Goal: Information Seeking & Learning: Learn about a topic

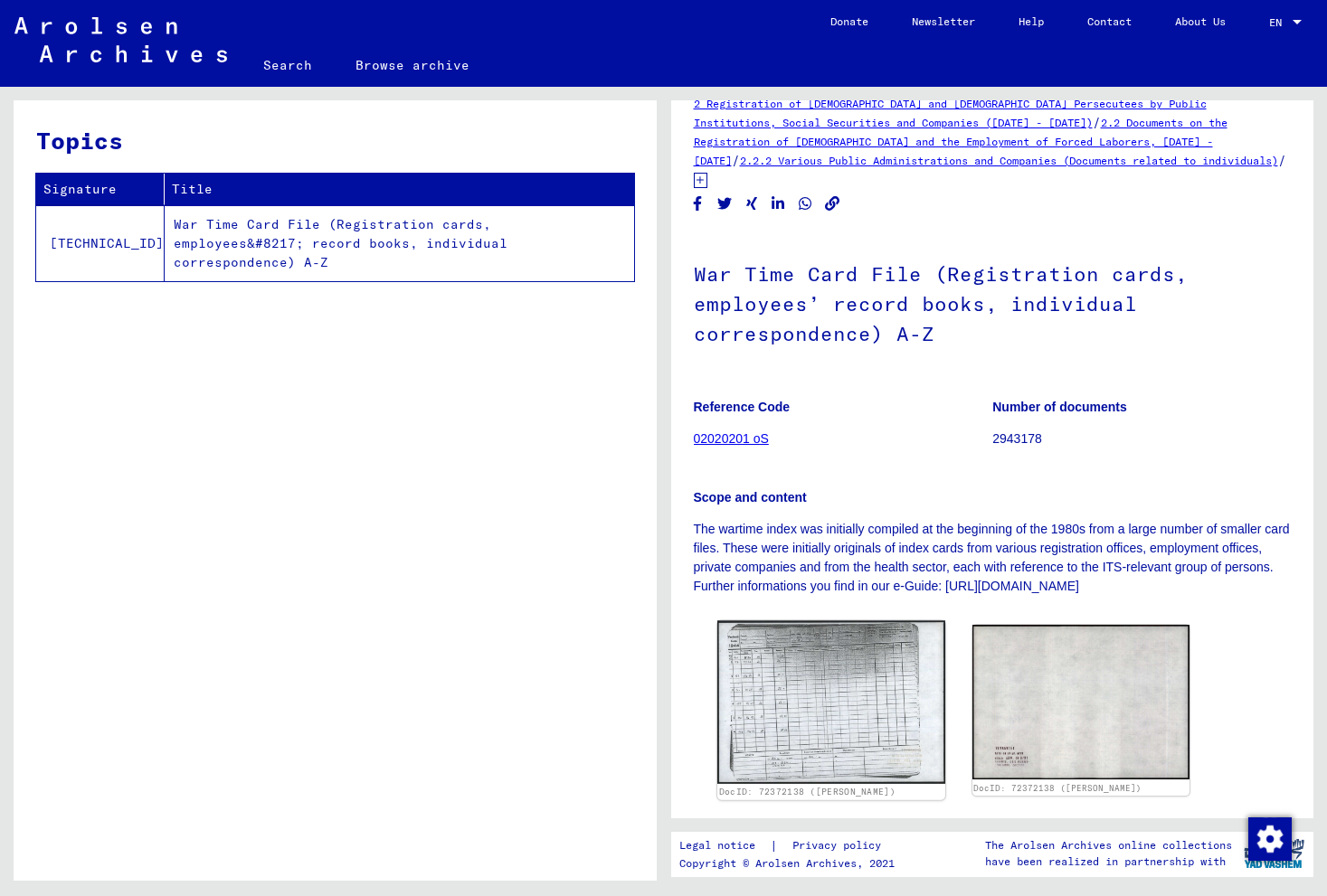
scroll to position [39, 0]
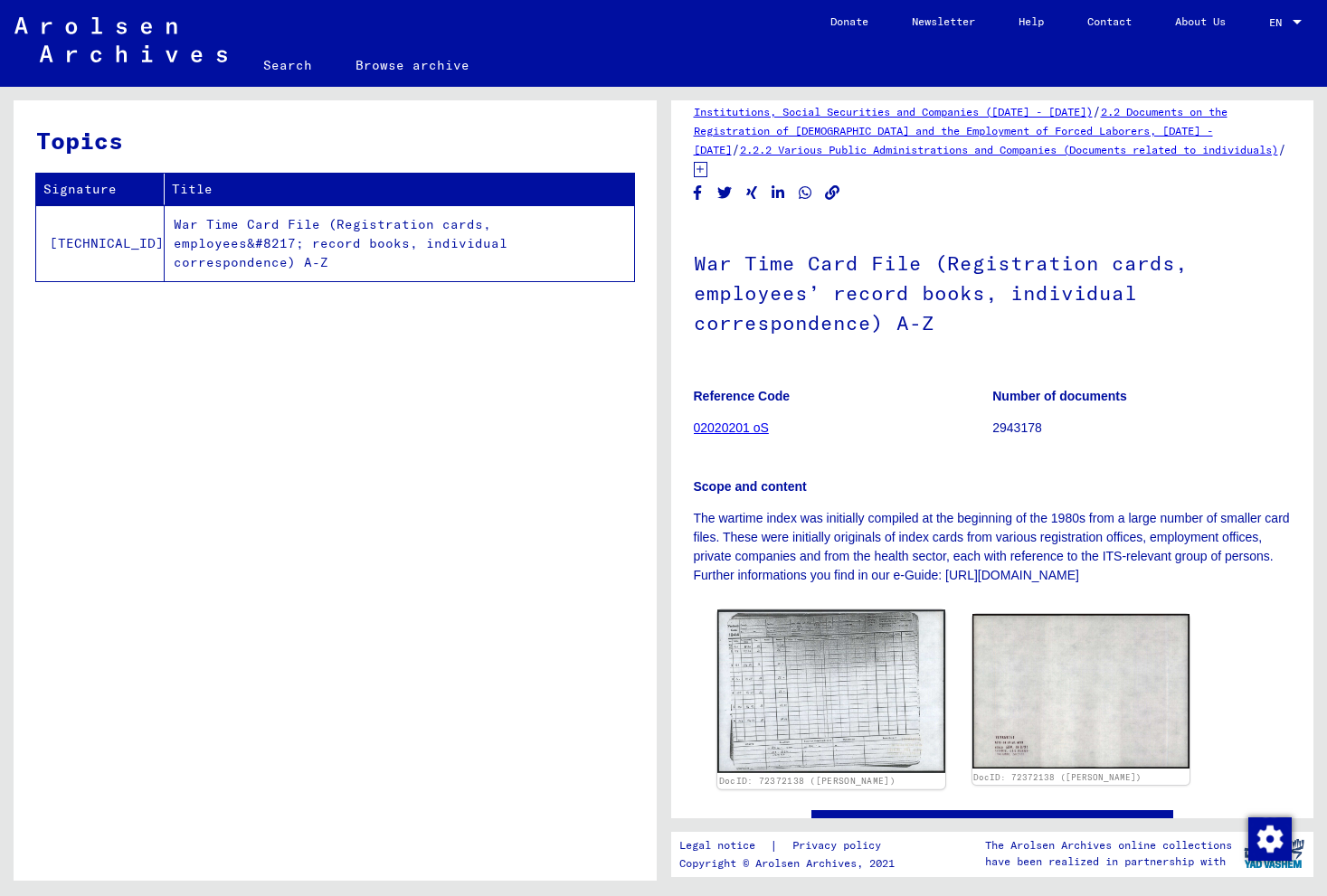
click at [829, 628] on img at bounding box center [830, 692] width 228 height 163
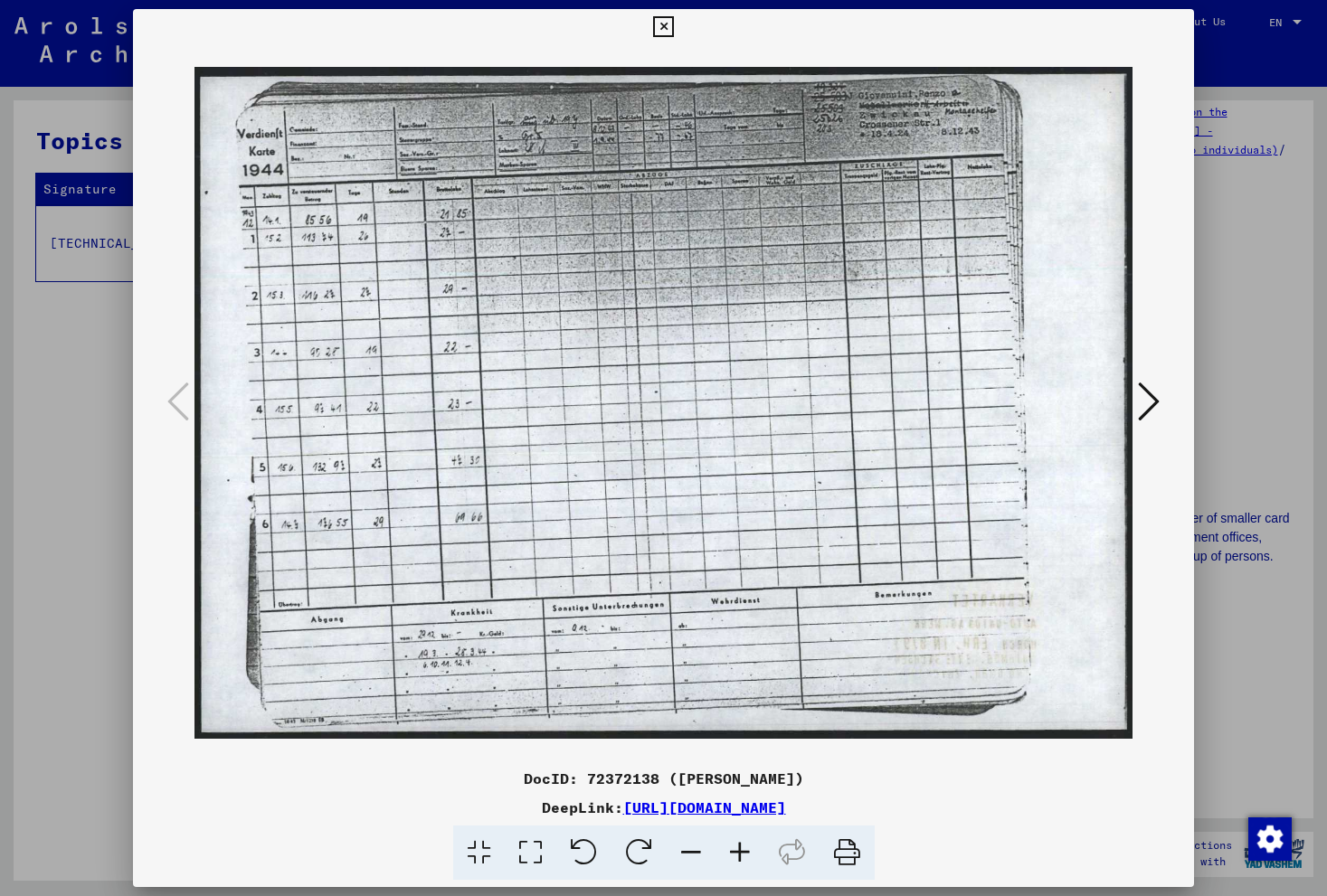
click at [852, 856] on icon at bounding box center [848, 854] width 55 height 55
drag, startPoint x: 815, startPoint y: 415, endPoint x: 818, endPoint y: 556, distance: 141.0
click at [818, 556] on img at bounding box center [664, 402] width 939 height 715
click at [1153, 404] on icon at bounding box center [1149, 401] width 22 height 43
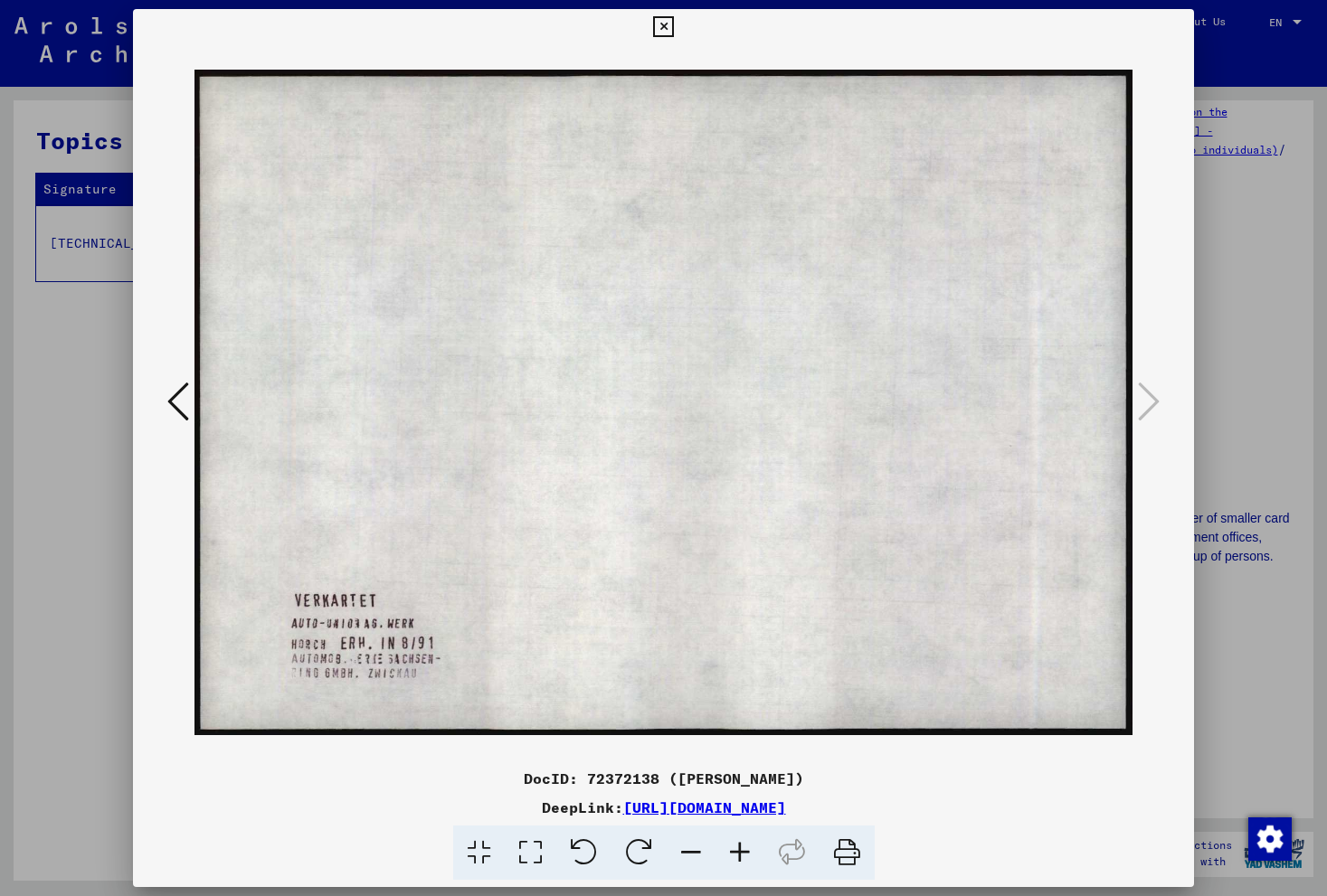
click at [174, 395] on icon at bounding box center [178, 401] width 22 height 43
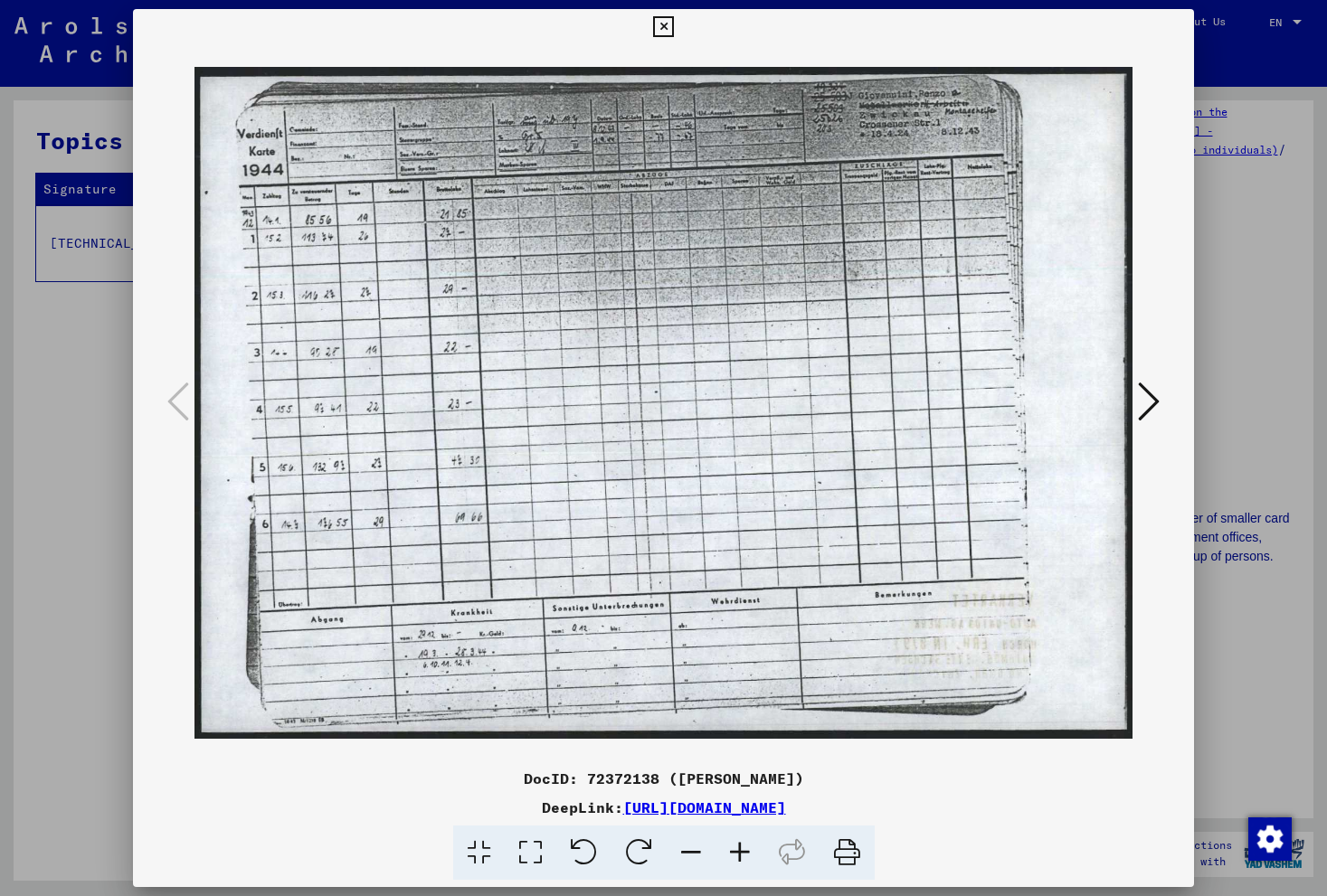
click at [739, 852] on icon at bounding box center [739, 854] width 49 height 55
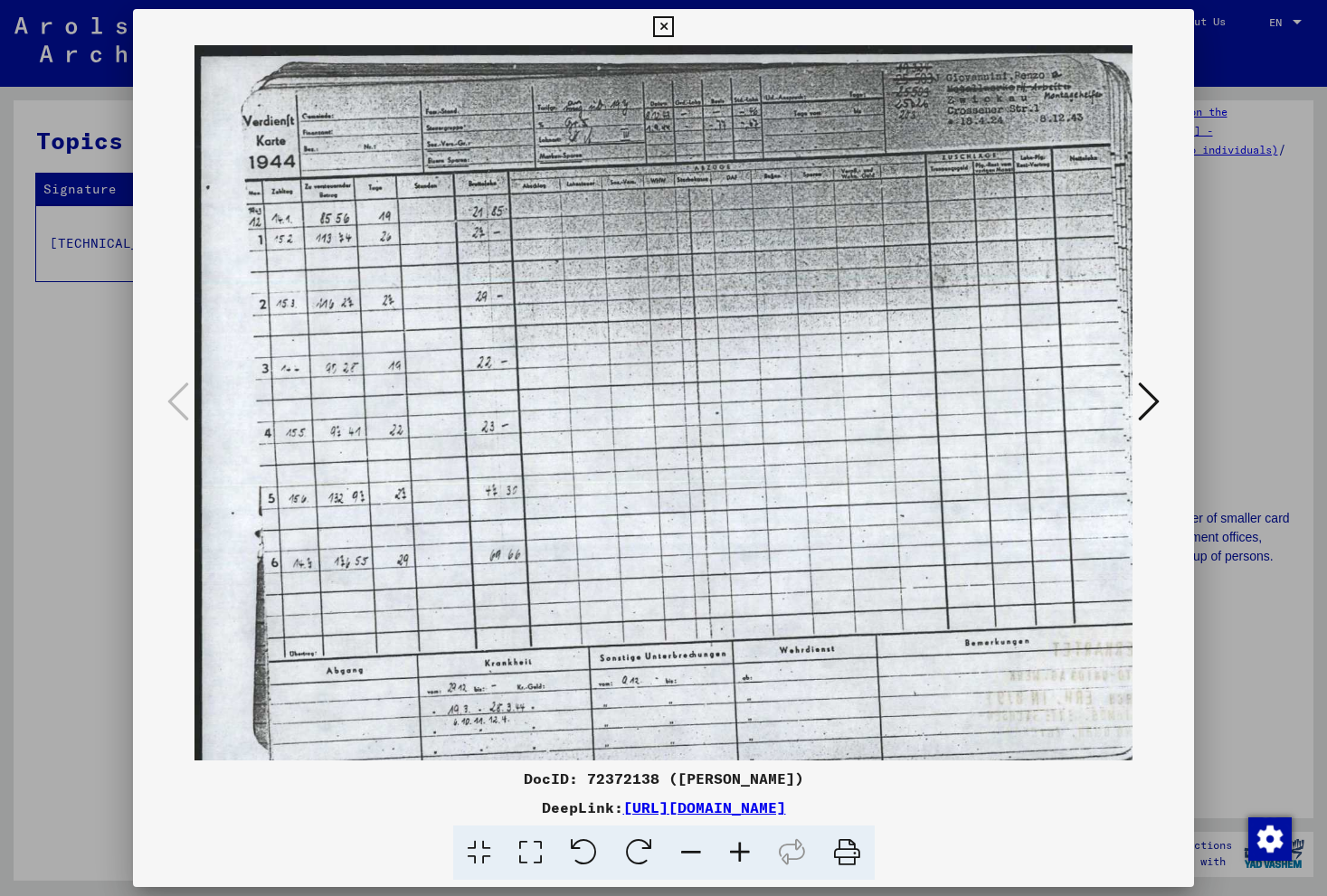
click at [751, 855] on icon at bounding box center [739, 854] width 49 height 55
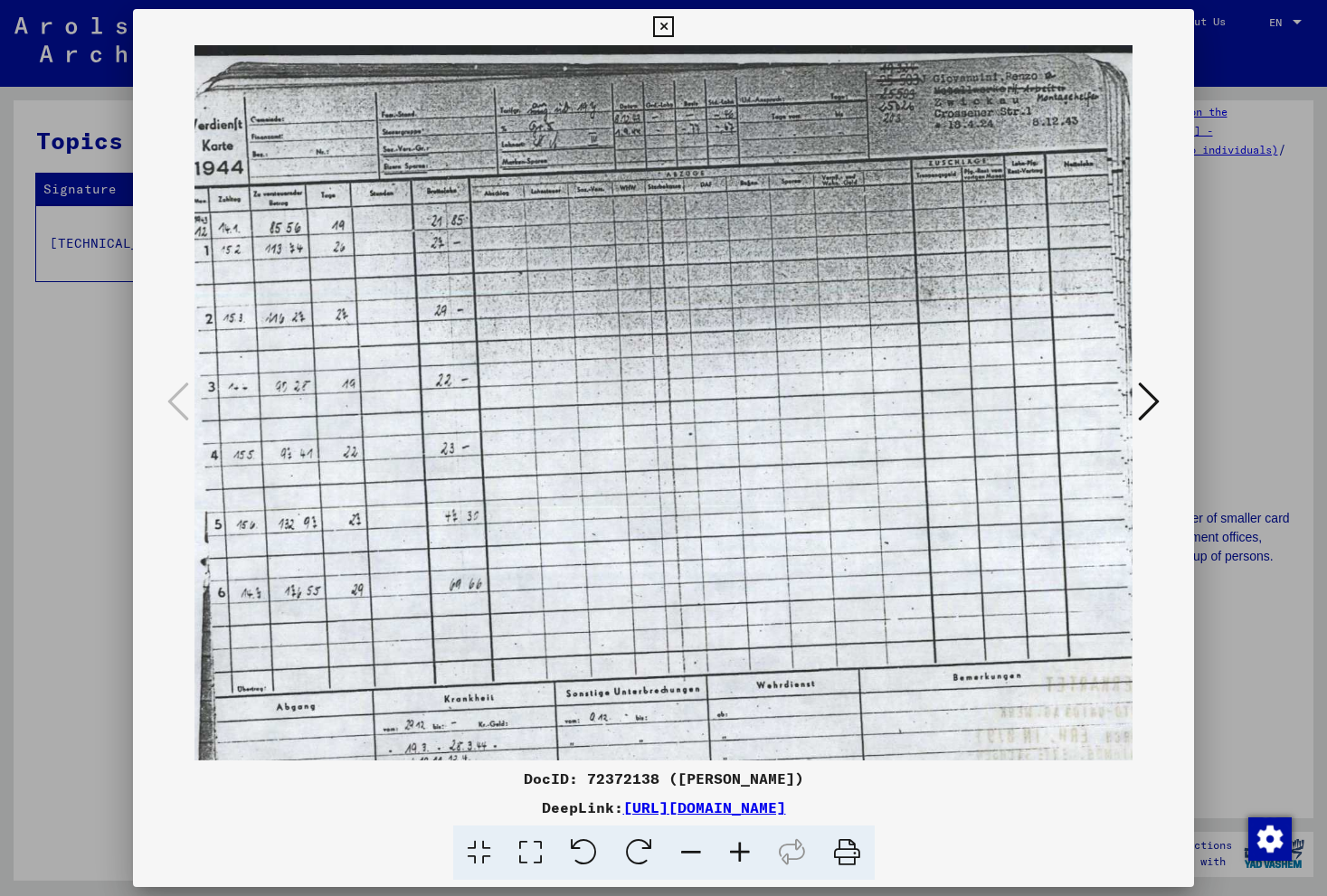
scroll to position [1, 75]
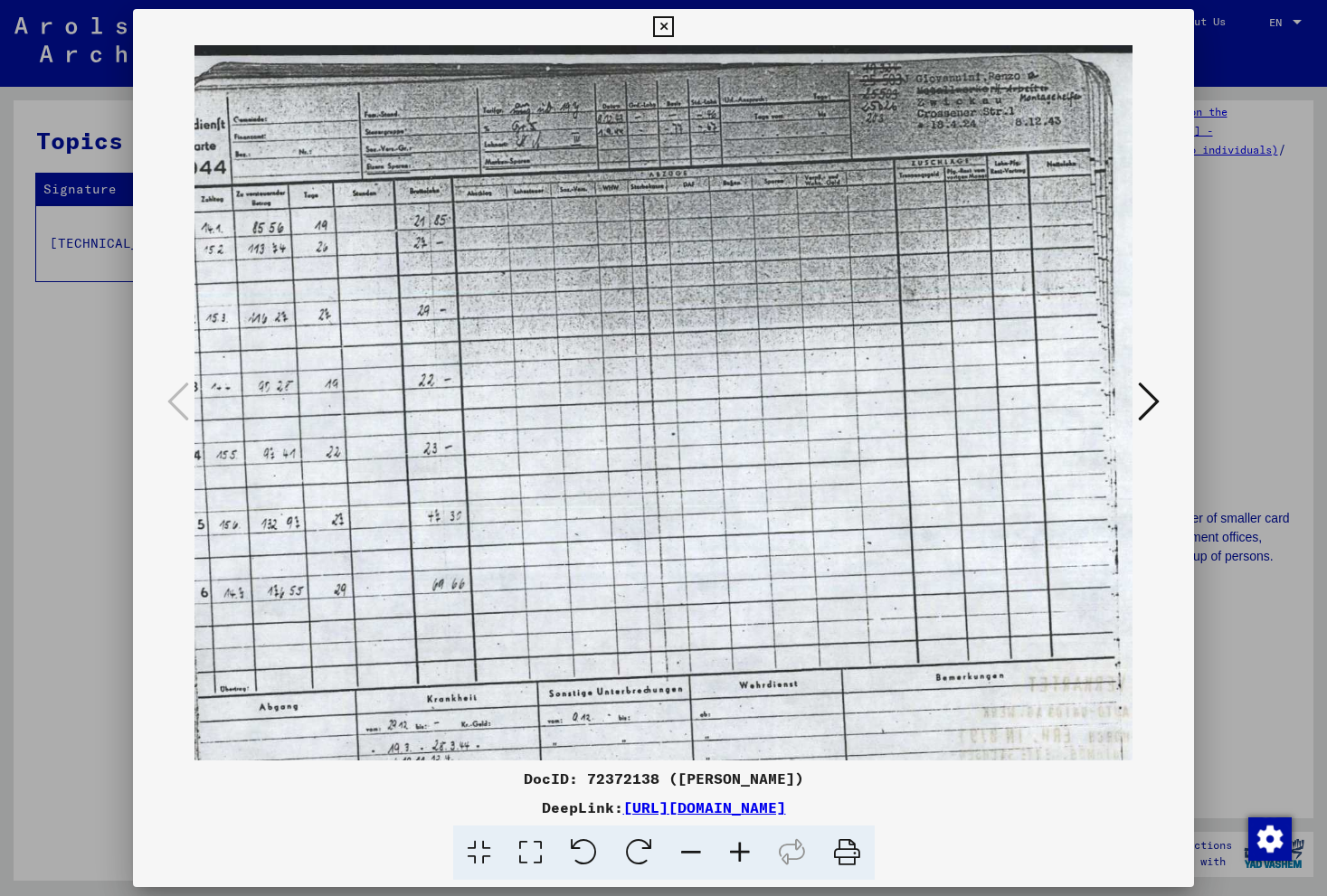
drag, startPoint x: 1077, startPoint y: 102, endPoint x: 1003, endPoint y: 102, distance: 74.0
click at [1003, 102] on img at bounding box center [682, 447] width 1126 height 806
click at [1139, 406] on icon at bounding box center [1149, 401] width 22 height 43
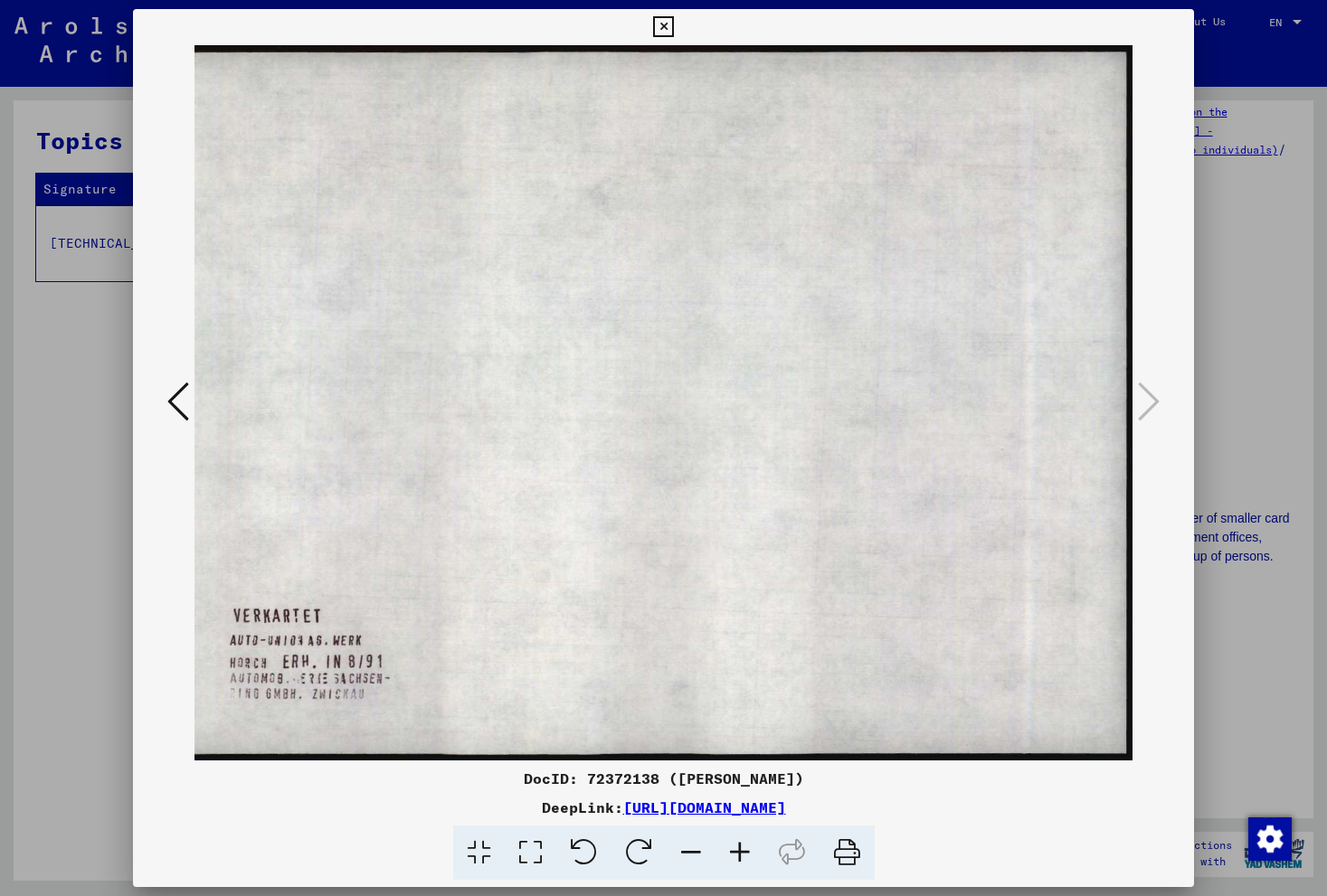
click at [174, 406] on icon at bounding box center [178, 401] width 22 height 43
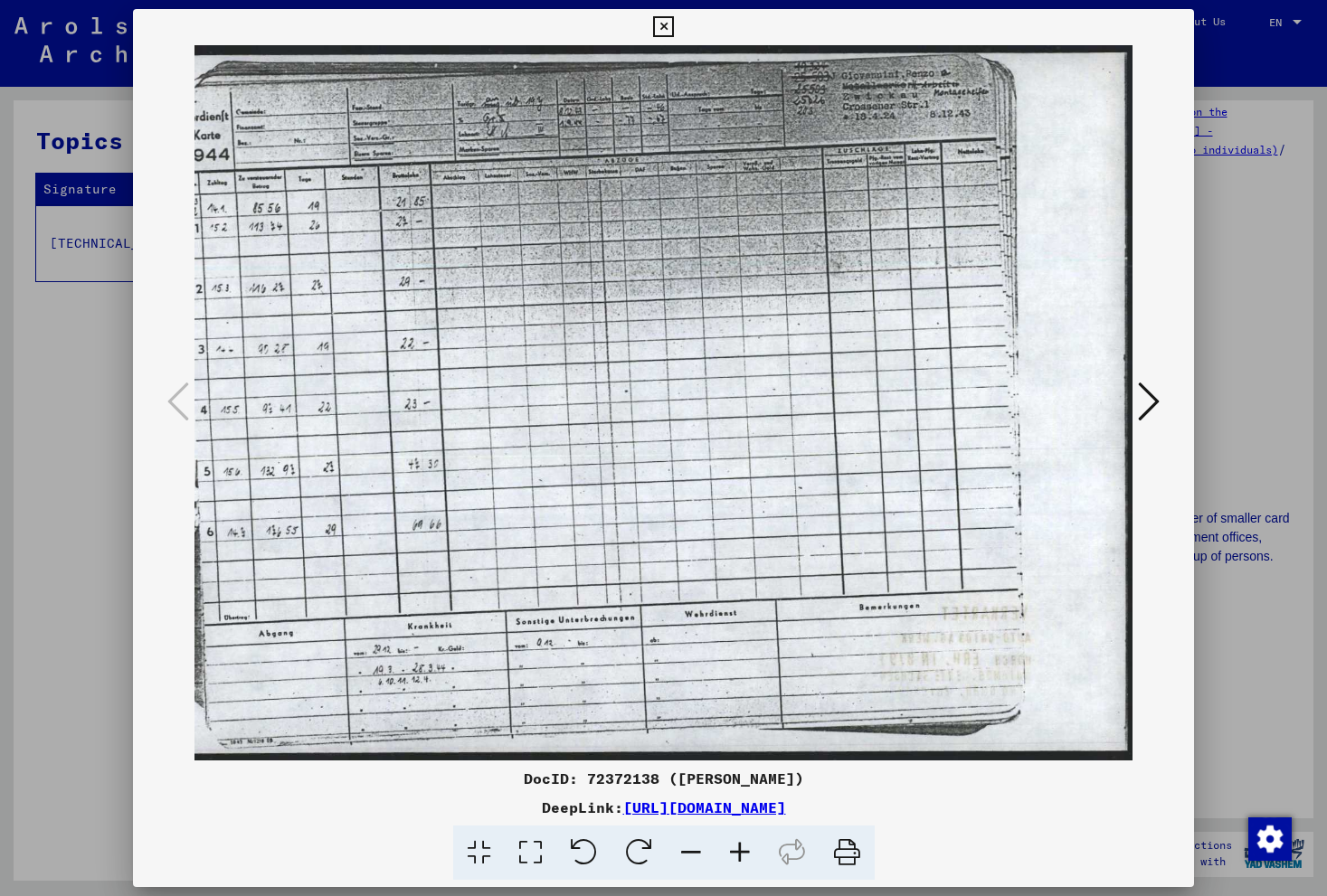
click at [786, 806] on link "[URL][DOMAIN_NAME]" at bounding box center [704, 808] width 163 height 18
